Goal: Navigation & Orientation: Go to known website

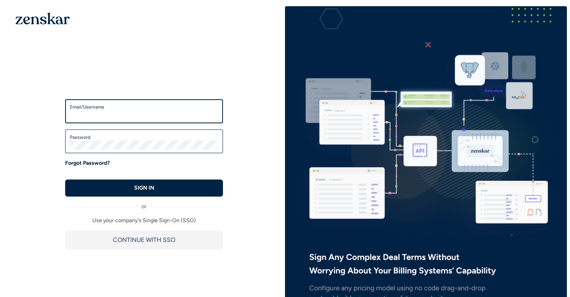
type input "**********"
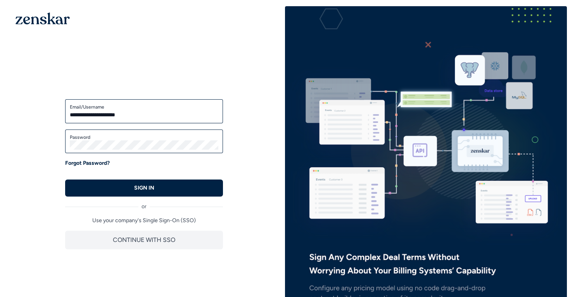
click at [111, 51] on div "**********" at bounding box center [144, 163] width 282 height 315
type input "**********"
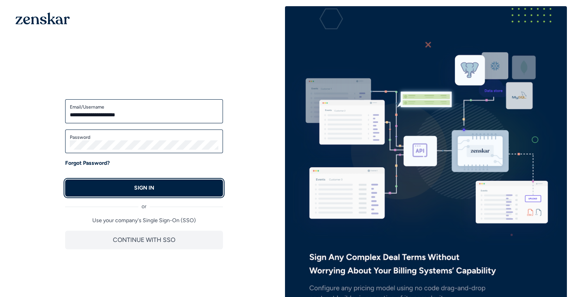
click at [159, 191] on button "SIGN IN" at bounding box center [144, 188] width 158 height 17
